Goal: Task Accomplishment & Management: Use online tool/utility

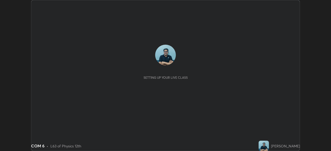
scroll to position [151, 331]
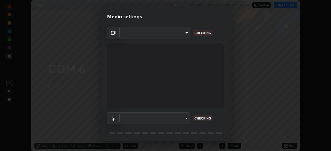
type input "85d16ec95aa84cac57c58139e5cfc4bfb0706547449b22b2f8fda69051d4463f"
type input "default"
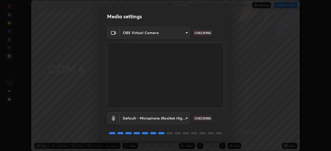
scroll to position [18, 0]
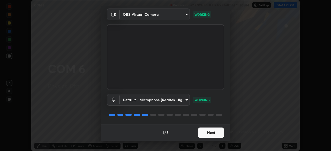
click at [214, 134] on button "Next" at bounding box center [211, 133] width 26 height 10
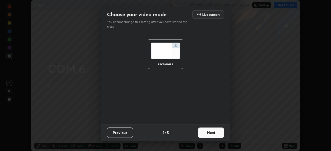
scroll to position [0, 0]
click at [215, 133] on button "Next" at bounding box center [211, 133] width 26 height 10
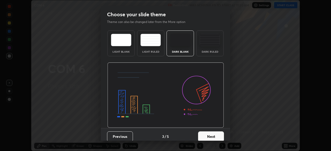
click at [215, 133] on button "Next" at bounding box center [211, 137] width 26 height 10
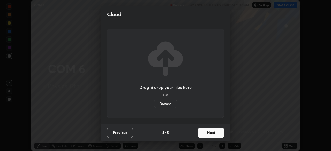
click at [215, 134] on button "Next" at bounding box center [211, 133] width 26 height 10
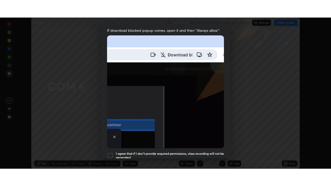
scroll to position [124, 0]
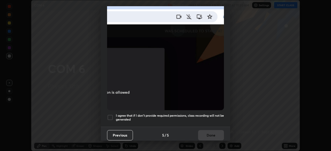
click at [111, 115] on div at bounding box center [110, 118] width 6 height 6
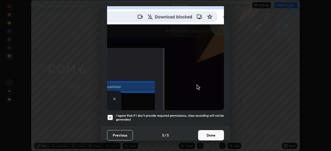
click at [208, 133] on button "Done" at bounding box center [211, 135] width 26 height 10
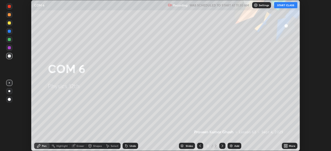
click at [288, 6] on button "START CLASS" at bounding box center [285, 5] width 23 height 6
click at [291, 146] on div "More" at bounding box center [292, 146] width 6 height 3
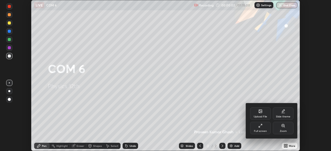
click at [263, 128] on div "Full screen" at bounding box center [260, 128] width 21 height 12
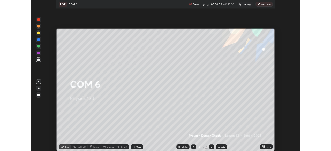
scroll to position [186, 331]
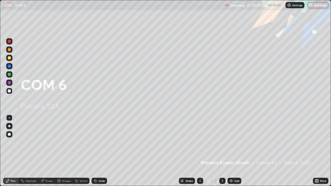
click at [234, 151] on div "Add" at bounding box center [236, 181] width 5 height 3
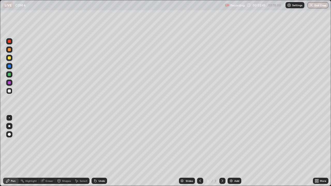
click at [236, 151] on div "Add" at bounding box center [236, 181] width 5 height 3
click at [101, 151] on div "Undo" at bounding box center [102, 181] width 6 height 3
click at [9, 76] on div at bounding box center [9, 74] width 3 height 3
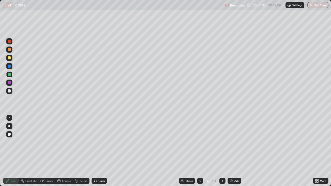
click at [9, 50] on div at bounding box center [9, 49] width 3 height 3
click at [10, 92] on div at bounding box center [9, 91] width 3 height 3
click at [54, 151] on div "Eraser" at bounding box center [47, 181] width 17 height 6
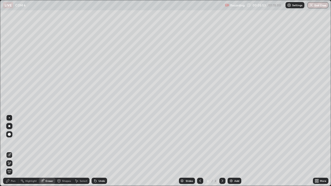
click at [14, 151] on div "Pen" at bounding box center [13, 181] width 5 height 3
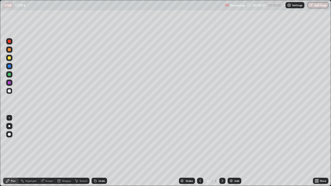
click at [10, 58] on div at bounding box center [9, 57] width 3 height 3
click at [236, 151] on div "Add" at bounding box center [236, 181] width 5 height 3
click at [101, 151] on div "Undo" at bounding box center [102, 181] width 6 height 3
click at [10, 74] on div at bounding box center [9, 74] width 3 height 3
click at [9, 91] on div at bounding box center [9, 91] width 3 height 3
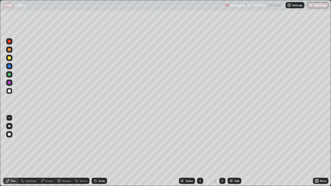
click at [84, 151] on div "Select" at bounding box center [84, 181] width 8 height 3
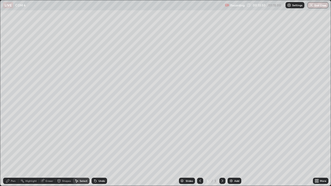
click at [16, 151] on div "Pen" at bounding box center [11, 181] width 16 height 6
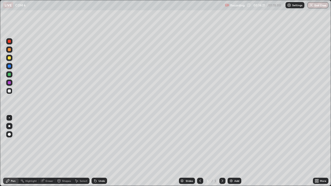
click at [234, 151] on div "Add" at bounding box center [236, 181] width 5 height 3
click at [9, 75] on div at bounding box center [9, 74] width 3 height 3
click at [9, 91] on div at bounding box center [9, 91] width 3 height 3
click at [10, 58] on div at bounding box center [9, 57] width 3 height 3
click at [9, 90] on div at bounding box center [9, 91] width 3 height 3
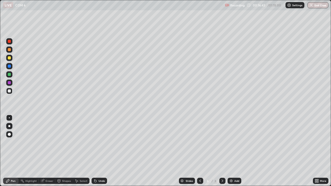
click at [102, 151] on div "Undo" at bounding box center [100, 181] width 16 height 6
click at [47, 151] on div "Eraser" at bounding box center [50, 181] width 8 height 3
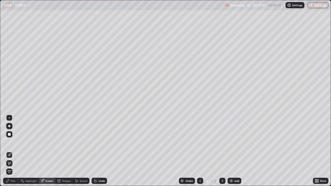
click at [12, 151] on div "Pen" at bounding box center [13, 181] width 5 height 3
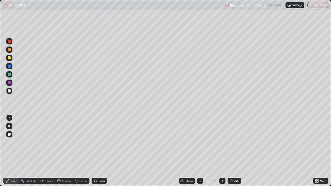
click at [9, 59] on div at bounding box center [9, 57] width 3 height 3
click at [9, 90] on div at bounding box center [9, 91] width 3 height 3
click at [12, 58] on div at bounding box center [9, 58] width 6 height 6
click at [102, 151] on div "Undo" at bounding box center [102, 181] width 6 height 3
click at [239, 151] on div "Add" at bounding box center [235, 181] width 14 height 6
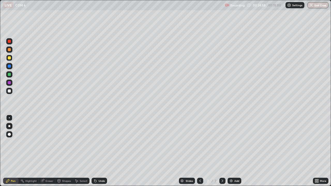
click at [9, 91] on div at bounding box center [9, 91] width 3 height 3
click at [9, 74] on div at bounding box center [9, 74] width 3 height 3
click at [100, 151] on div "Undo" at bounding box center [102, 181] width 6 height 3
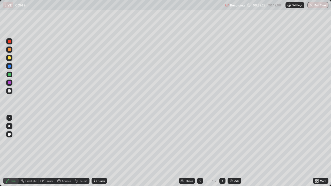
click at [100, 151] on div "Undo" at bounding box center [102, 181] width 6 height 3
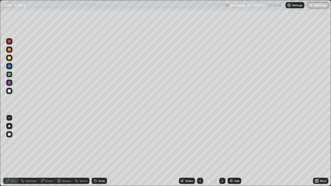
click at [9, 92] on div at bounding box center [9, 91] width 3 height 3
click at [8, 91] on div at bounding box center [9, 91] width 3 height 3
click at [103, 151] on div "Undo" at bounding box center [102, 181] width 6 height 3
click at [104, 151] on div "Undo" at bounding box center [102, 181] width 6 height 3
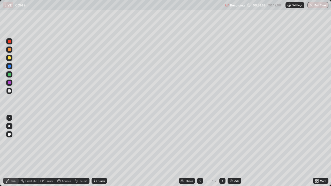
click at [103, 151] on div "Undo" at bounding box center [102, 181] width 6 height 3
click at [104, 151] on div "Undo" at bounding box center [100, 181] width 16 height 6
click at [234, 151] on div "Add" at bounding box center [235, 181] width 14 height 6
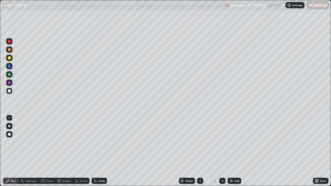
click at [236, 151] on div "Add" at bounding box center [236, 181] width 5 height 3
click at [235, 151] on div "Add" at bounding box center [236, 181] width 5 height 3
click at [10, 74] on div at bounding box center [9, 74] width 3 height 3
click at [99, 151] on div "Undo" at bounding box center [102, 181] width 6 height 3
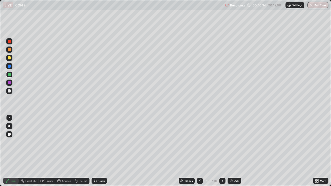
click at [99, 151] on div "Undo" at bounding box center [102, 181] width 6 height 3
click at [97, 151] on div "Undo" at bounding box center [100, 181] width 16 height 6
click at [99, 151] on div "Undo" at bounding box center [102, 181] width 6 height 3
click at [9, 91] on div at bounding box center [9, 91] width 3 height 3
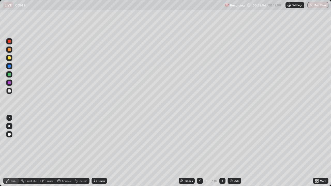
click at [237, 151] on div "Add" at bounding box center [236, 181] width 5 height 3
click at [48, 151] on div "Eraser" at bounding box center [50, 181] width 8 height 3
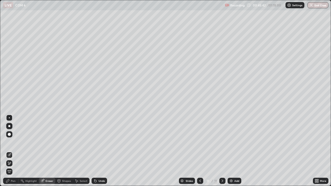
click at [14, 151] on div "Pen" at bounding box center [13, 181] width 5 height 3
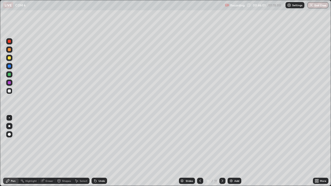
click at [9, 50] on div at bounding box center [9, 49] width 3 height 3
click at [9, 58] on div at bounding box center [9, 57] width 3 height 3
click at [9, 75] on div at bounding box center [9, 74] width 3 height 3
click at [9, 91] on div at bounding box center [9, 91] width 3 height 3
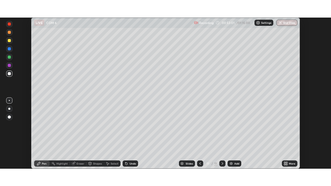
scroll to position [25717, 25537]
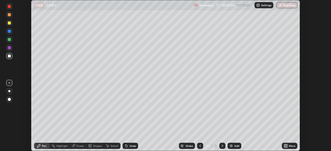
click at [291, 147] on div "More" at bounding box center [292, 146] width 6 height 3
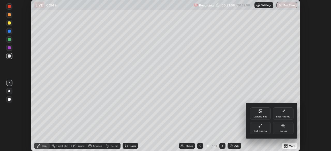
click at [262, 126] on icon at bounding box center [260, 126] width 4 height 4
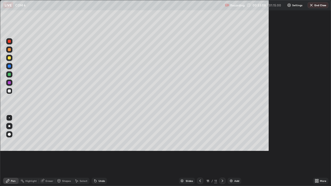
scroll to position [186, 331]
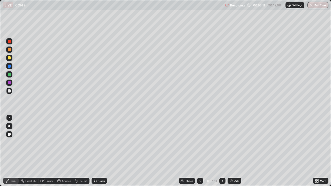
click at [9, 75] on div at bounding box center [9, 74] width 3 height 3
click at [238, 151] on div "Add" at bounding box center [236, 181] width 5 height 3
click at [9, 91] on div at bounding box center [9, 91] width 3 height 3
click at [9, 118] on div at bounding box center [9, 117] width 1 height 1
click at [50, 151] on div "Eraser" at bounding box center [50, 181] width 8 height 3
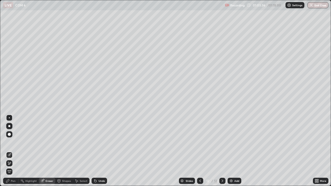
click at [16, 151] on div "Pen" at bounding box center [11, 181] width 16 height 6
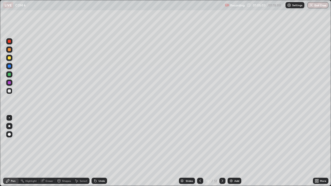
click at [236, 151] on div "Add" at bounding box center [236, 181] width 5 height 3
click at [321, 6] on button "End Class" at bounding box center [318, 5] width 20 height 6
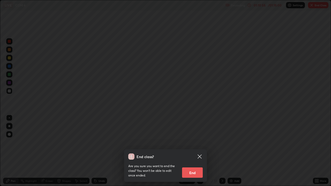
click at [195, 151] on button "End" at bounding box center [192, 173] width 21 height 10
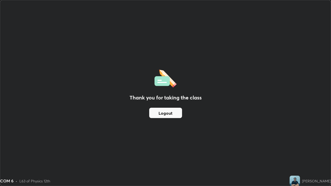
click at [172, 115] on button "Logout" at bounding box center [165, 113] width 33 height 10
